Goal: Task Accomplishment & Management: Use online tool/utility

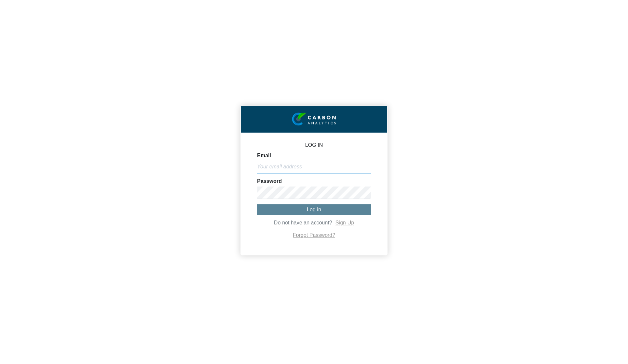
type input "[PERSON_NAME][EMAIL_ADDRESS][DOMAIN_NAME]"
click at [321, 206] on button "Log in" at bounding box center [314, 209] width 114 height 11
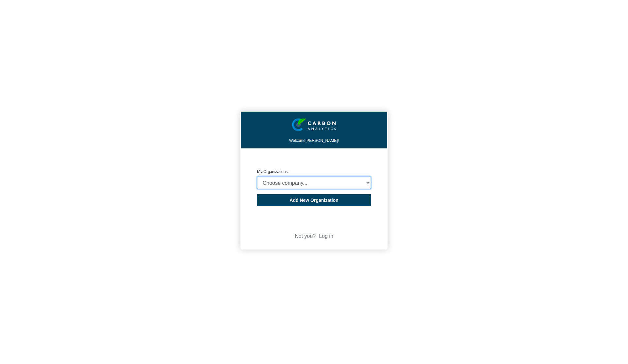
click at [293, 183] on select "Choose company... CARBON ANALYTICS LIMITED test6 Nekton Capital Limited Pacha S…" at bounding box center [314, 182] width 114 height 12
select select "932401"
click at [257, 176] on select "Choose company... CARBON ANALYTICS LIMITED test6 Nekton Capital Limited Pacha S…" at bounding box center [314, 182] width 114 height 12
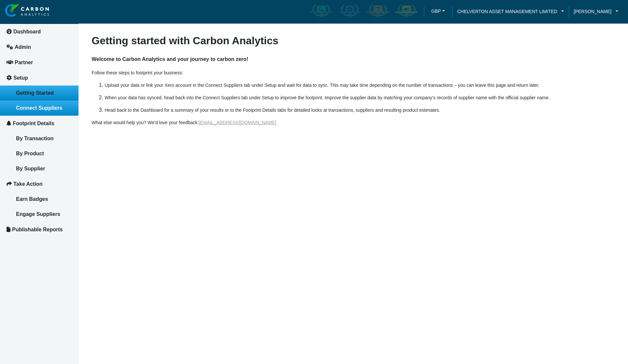
click at [38, 108] on span "Connect Suppliers" at bounding box center [39, 108] width 46 height 6
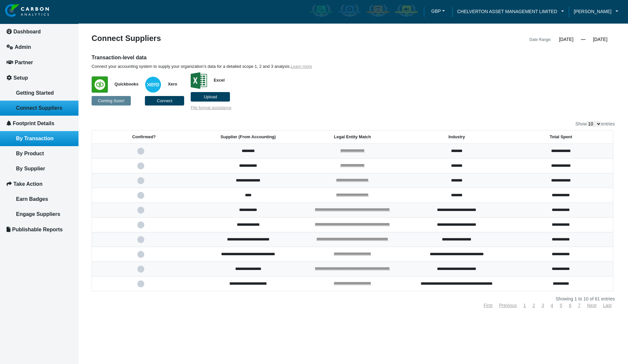
click at [36, 137] on span "By Transaction" at bounding box center [35, 139] width 38 height 6
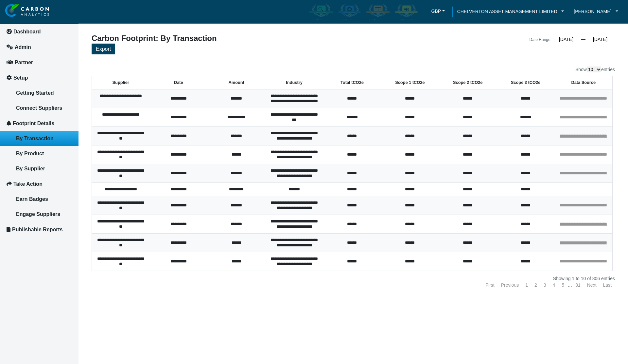
click at [589, 70] on select "10 25 50 100" at bounding box center [594, 69] width 14 height 6
select select "100"
click at [587, 66] on select "10 25 50 100" at bounding box center [594, 69] width 14 height 6
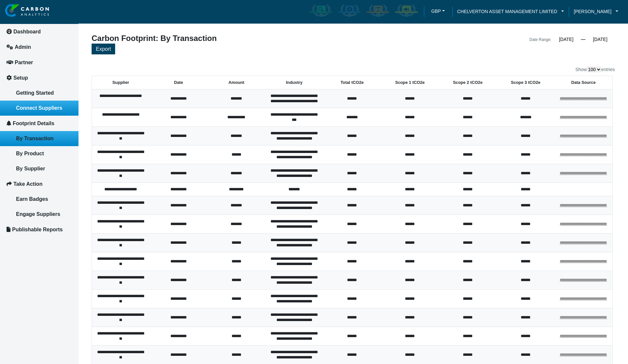
click at [42, 109] on span "Connect Suppliers" at bounding box center [39, 108] width 46 height 6
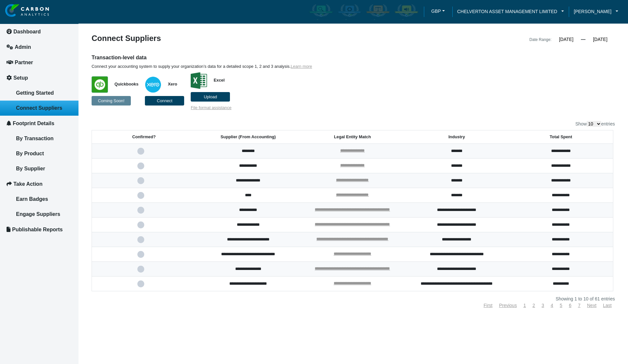
click at [593, 122] on select "10 25 50 100" at bounding box center [594, 124] width 14 height 6
select select "100"
click at [587, 121] on select "10 25 50 100" at bounding box center [594, 124] width 14 height 6
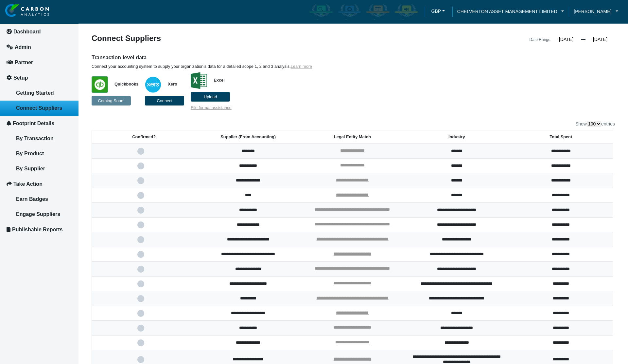
click at [552, 40] on input "01/01/2024" at bounding box center [566, 39] width 29 height 6
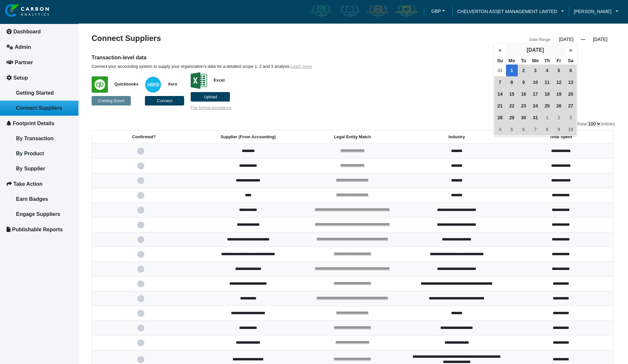
click at [530, 49] on button "January 2024" at bounding box center [535, 50] width 59 height 12
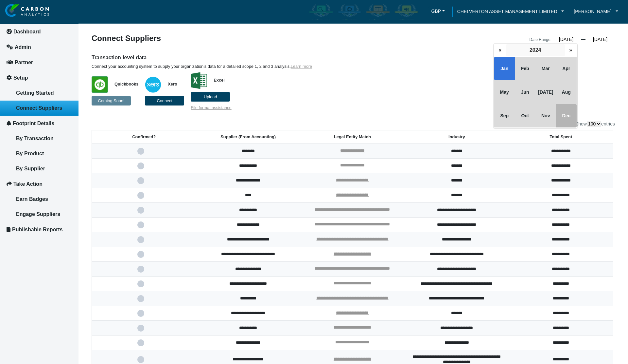
click at [528, 49] on button "2024" at bounding box center [535, 50] width 59 height 12
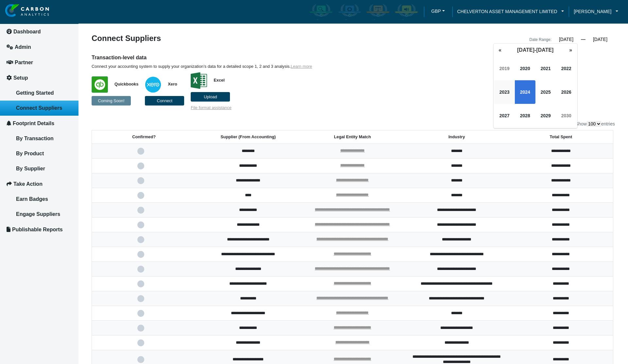
click at [506, 91] on span "2023" at bounding box center [505, 92] width 21 height 24
click at [501, 72] on span "Jan" at bounding box center [505, 69] width 21 height 24
click at [501, 72] on span "1" at bounding box center [501, 70] width 12 height 12
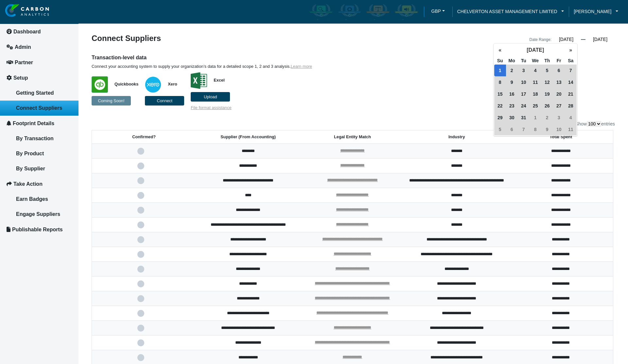
click at [434, 71] on p "Quickbooks Coming Soon! Xero Connect Excel Upload File format assistance" at bounding box center [287, 89] width 391 height 41
click at [564, 41] on input "[DATE]" at bounding box center [566, 39] width 29 height 6
click at [540, 48] on button "[DATE]" at bounding box center [535, 50] width 59 height 12
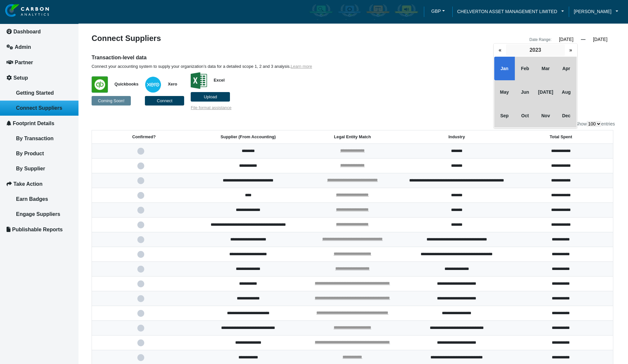
click at [536, 51] on button "2023" at bounding box center [535, 50] width 59 height 12
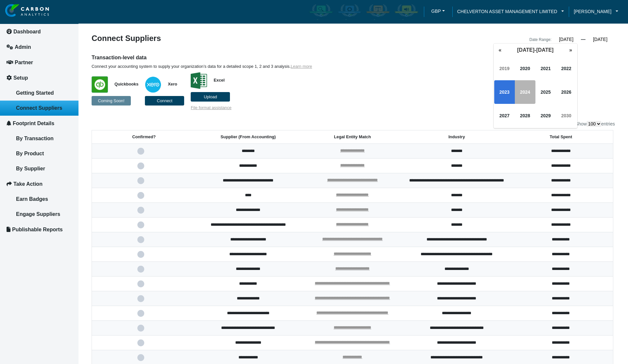
click at [527, 86] on span "2024" at bounding box center [525, 92] width 21 height 24
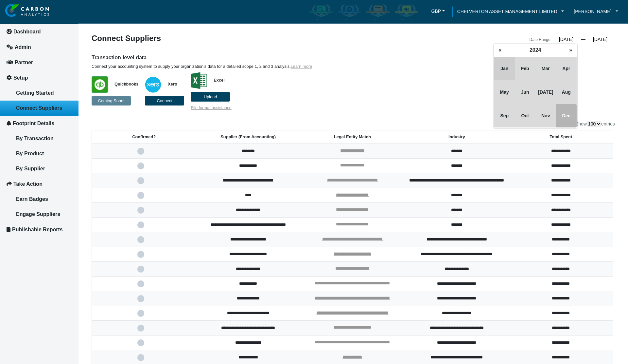
click at [503, 69] on span "Jan" at bounding box center [505, 69] width 21 height 24
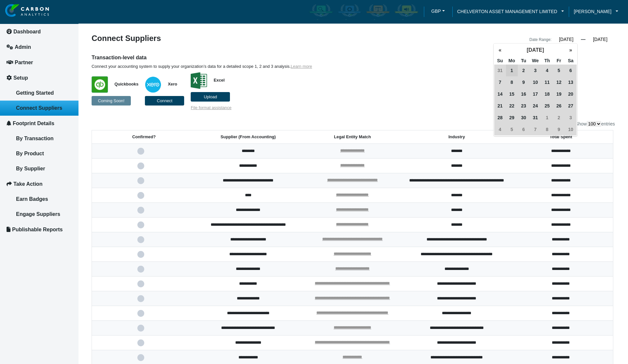
click at [511, 70] on span "1" at bounding box center [512, 70] width 12 height 12
type input "01/01/2024"
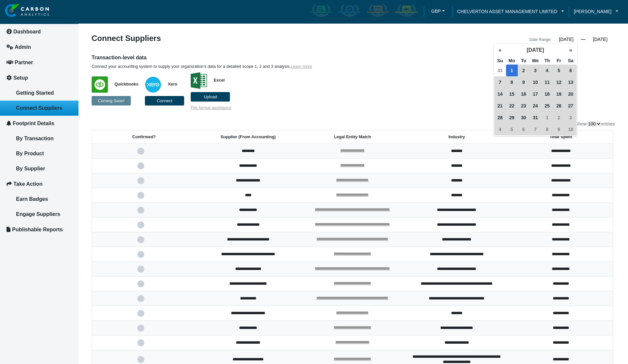
click at [394, 64] on div "Transaction-level data Connect your accounting system to supply your organizati…" at bounding box center [287, 82] width 400 height 56
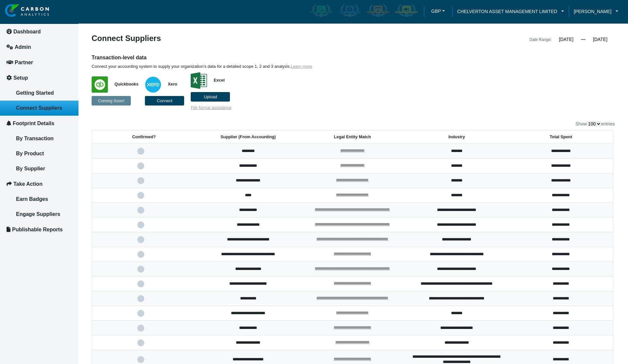
click at [238, 213] on td "**********" at bounding box center [248, 210] width 104 height 15
click at [246, 213] on td "**********" at bounding box center [248, 210] width 104 height 15
click at [437, 83] on p "Quickbooks Coming Soon! Xero Connect Excel Upload File format assistance" at bounding box center [287, 89] width 391 height 41
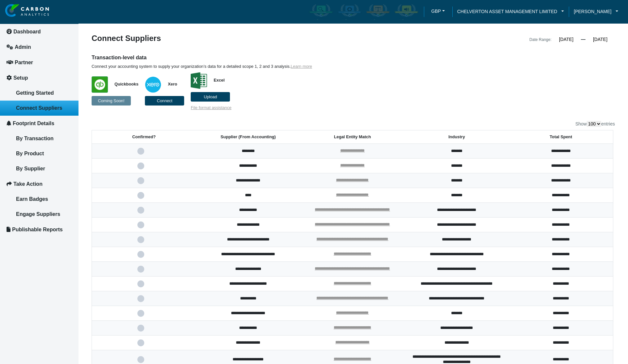
click at [313, 93] on p "Quickbooks Coming Soon! Xero Connect Excel Upload File format assistance" at bounding box center [287, 89] width 391 height 41
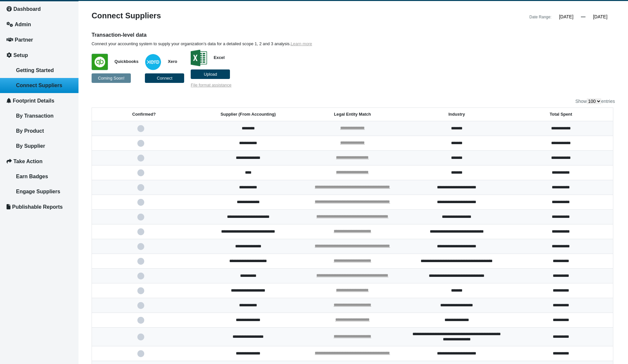
scroll to position [21, 0]
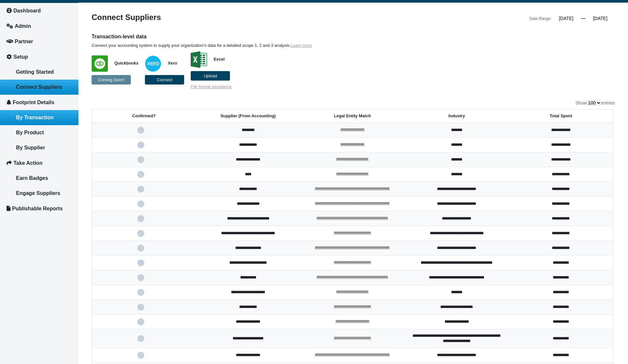
click at [48, 119] on span "By Transaction" at bounding box center [35, 118] width 38 height 6
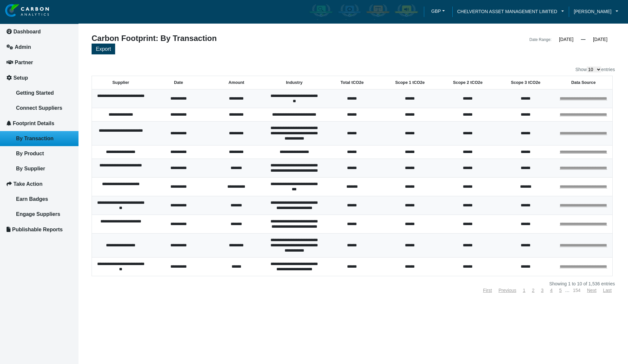
click at [578, 293] on link "154" at bounding box center [577, 289] width 8 height 5
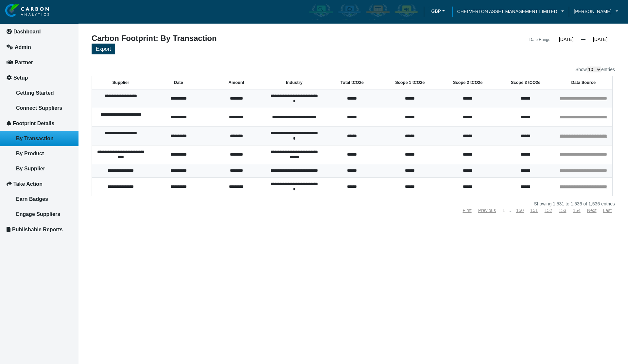
click at [504, 213] on link "1" at bounding box center [504, 210] width 3 height 5
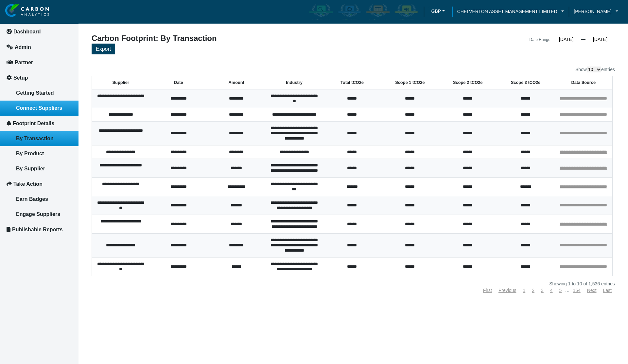
click at [27, 102] on link "Connect Suppliers" at bounding box center [39, 107] width 79 height 15
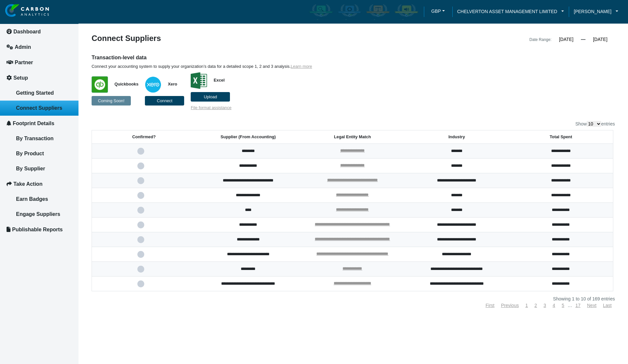
click at [594, 124] on select "10 25 50 100" at bounding box center [594, 124] width 14 height 6
select select "100"
click at [587, 121] on select "10 25 50 100" at bounding box center [594, 124] width 14 height 6
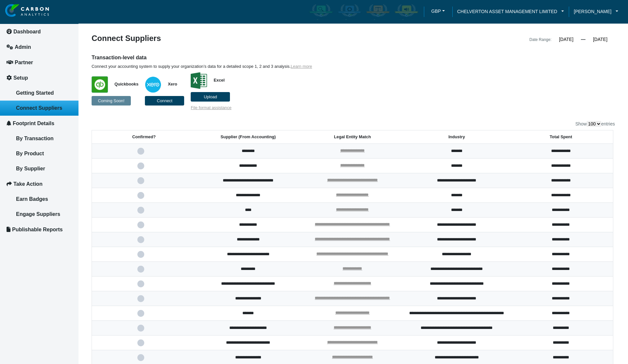
drag, startPoint x: 452, startPoint y: 80, endPoint x: 268, endPoint y: 21, distance: 192.5
click at [452, 80] on p "Quickbooks Coming Soon! Xero Connect Excel Upload File format assistance" at bounding box center [287, 89] width 391 height 41
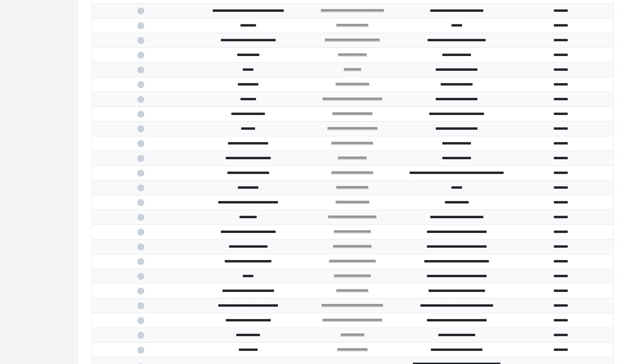
scroll to position [1442, 0]
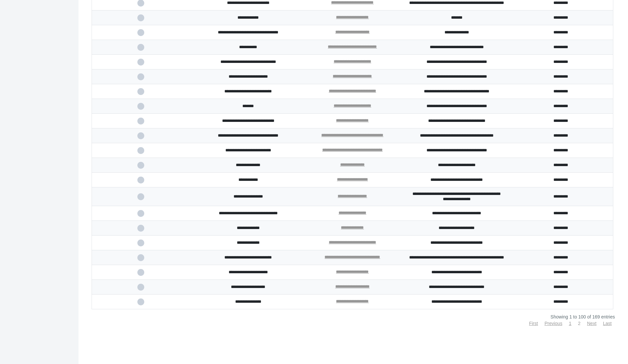
click at [578, 323] on link "2" at bounding box center [579, 322] width 3 height 5
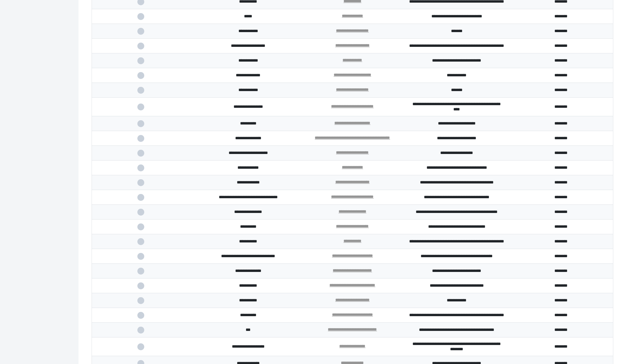
scroll to position [0, 0]
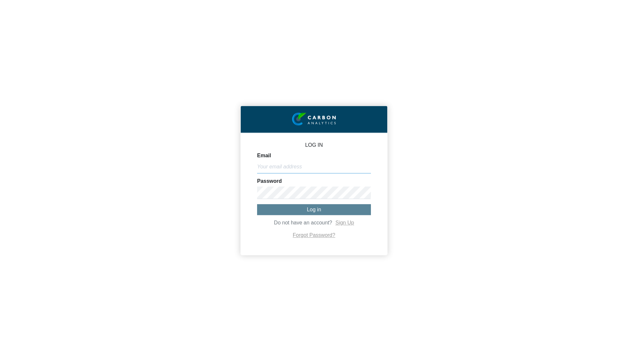
type input "[PERSON_NAME][EMAIL_ADDRESS][DOMAIN_NAME]"
click at [316, 212] on span "Log in" at bounding box center [314, 210] width 14 height 6
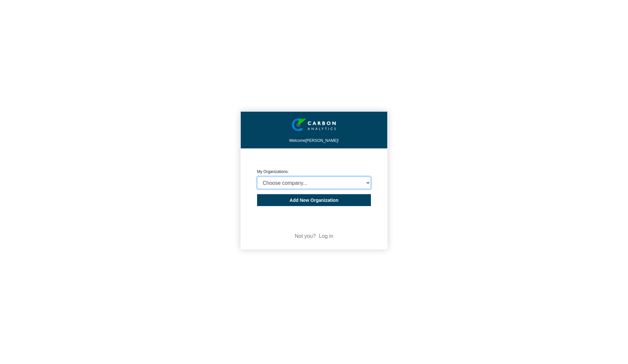
click at [288, 182] on select "Choose company... CARBON ANALYTICS LIMITED test6 Nekton Capital Limited Pacha S…" at bounding box center [314, 182] width 114 height 12
click at [322, 179] on select "Choose company... CARBON ANALYTICS LIMITED test6 Nekton Capital Limited Pacha S…" at bounding box center [314, 182] width 114 height 12
select select "932401"
click at [257, 176] on select "Choose company... CARBON ANALYTICS LIMITED test6 Nekton Capital Limited Pacha S…" at bounding box center [314, 182] width 114 height 12
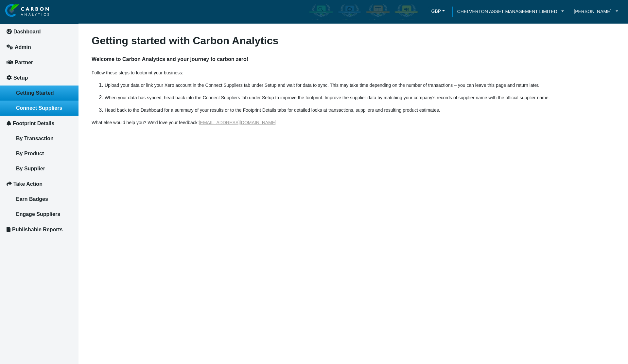
click at [61, 105] on span "Connect Suppliers" at bounding box center [39, 108] width 46 height 6
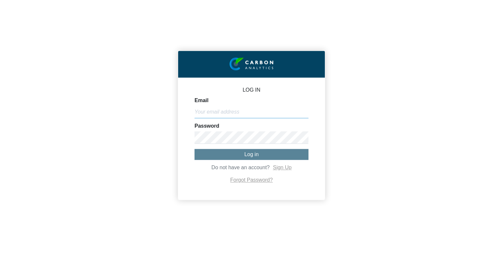
type input "[PERSON_NAME][EMAIL_ADDRESS][DOMAIN_NAME]"
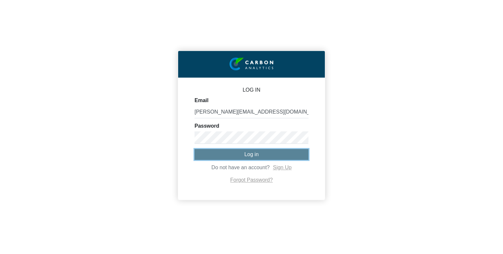
click at [249, 155] on span "Log in" at bounding box center [251, 155] width 14 height 6
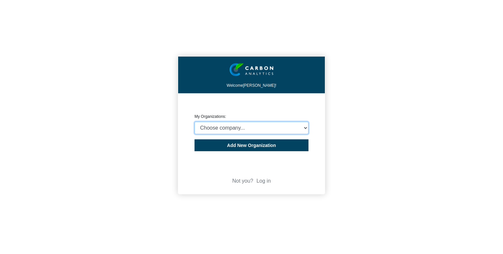
click at [233, 126] on select "Choose company... CARBON ANALYTICS LIMITED test6 Nekton Capital Limited Pacha S…" at bounding box center [251, 128] width 114 height 12
select select "932401"
click at [194, 122] on select "Choose company... CARBON ANALYTICS LIMITED test6 Nekton Capital Limited Pacha S…" at bounding box center [251, 128] width 114 height 12
